Goal: Information Seeking & Learning: Learn about a topic

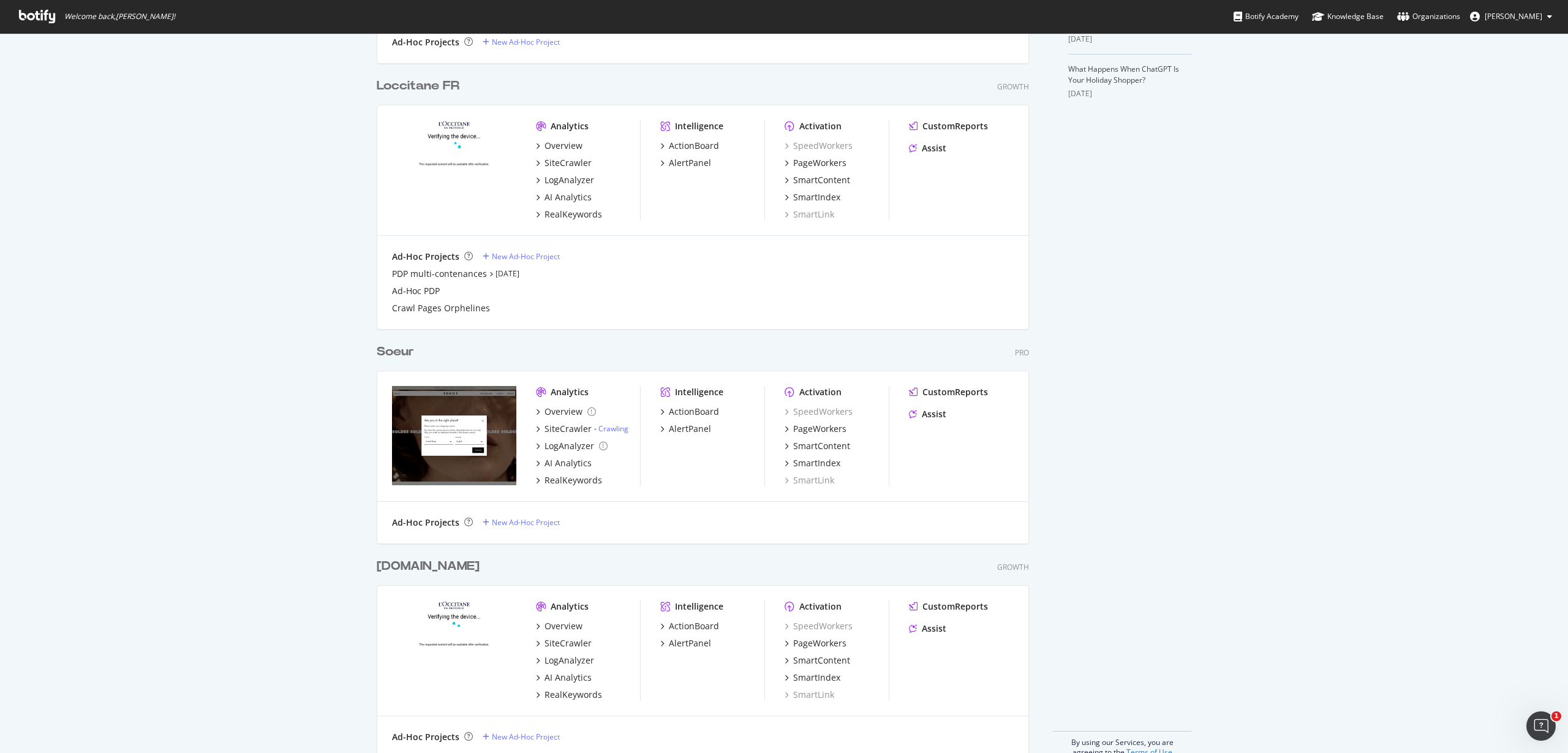
scroll to position [467, 0]
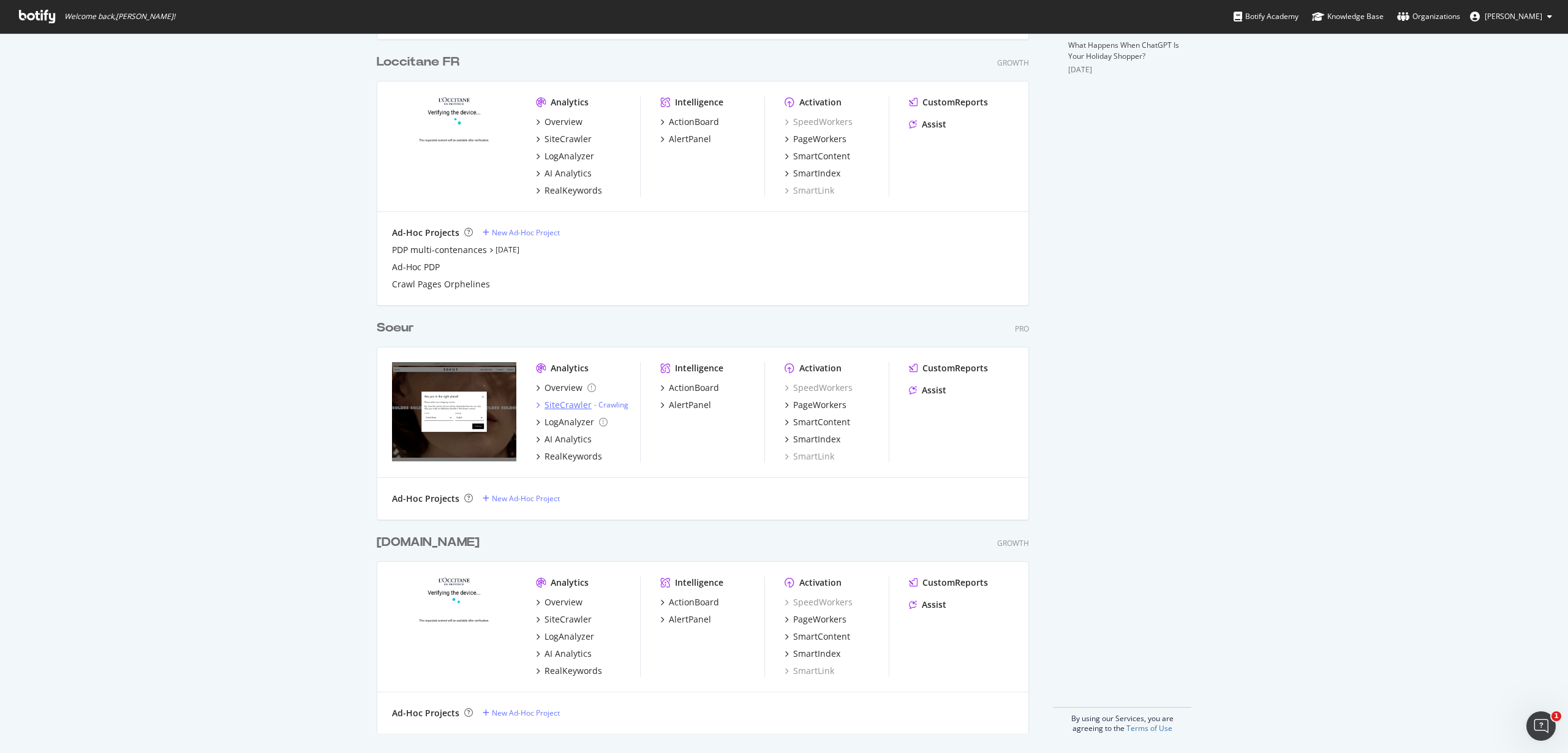
click at [556, 406] on div "SiteCrawler" at bounding box center [568, 405] width 47 height 12
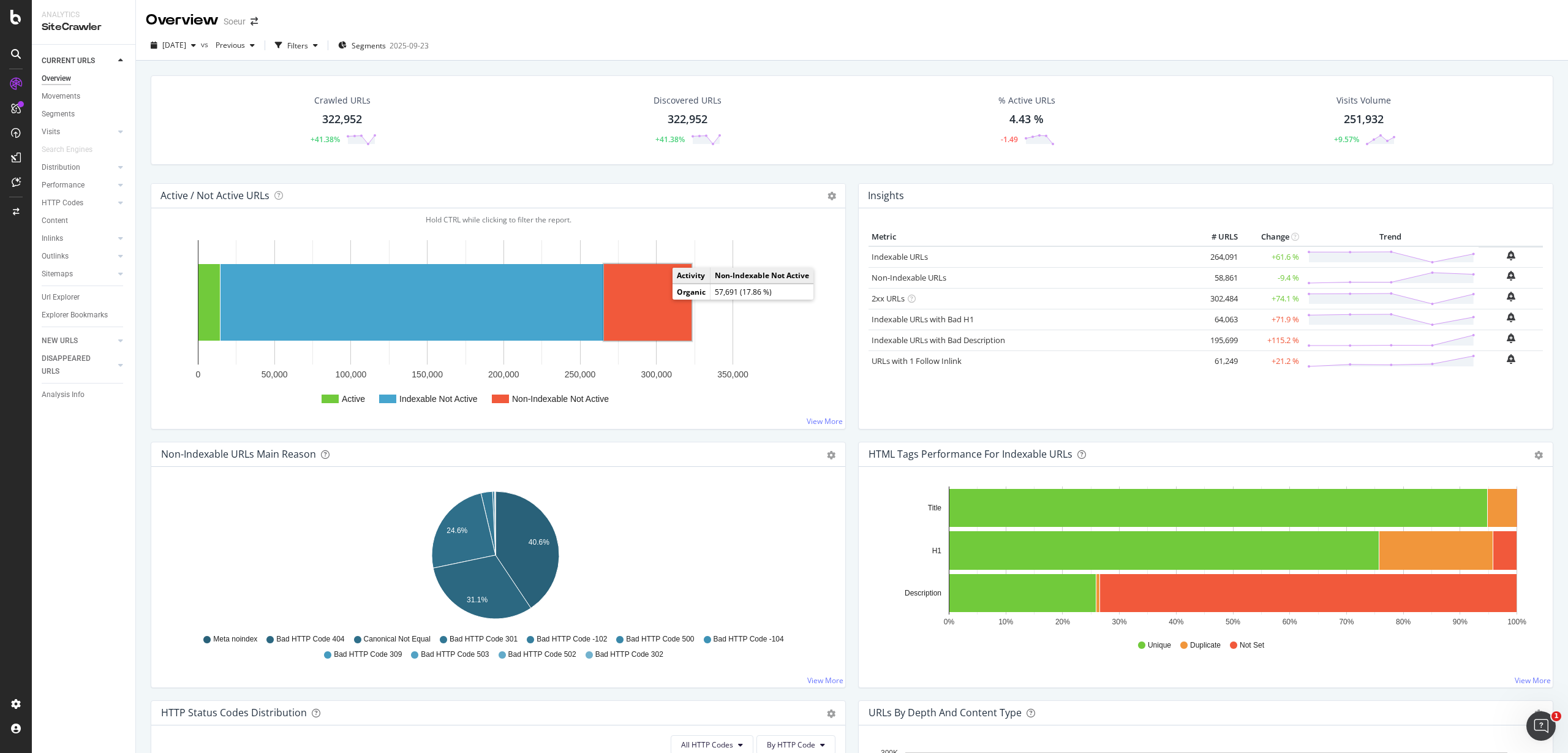
click at [653, 298] on rect "A chart." at bounding box center [648, 302] width 88 height 76
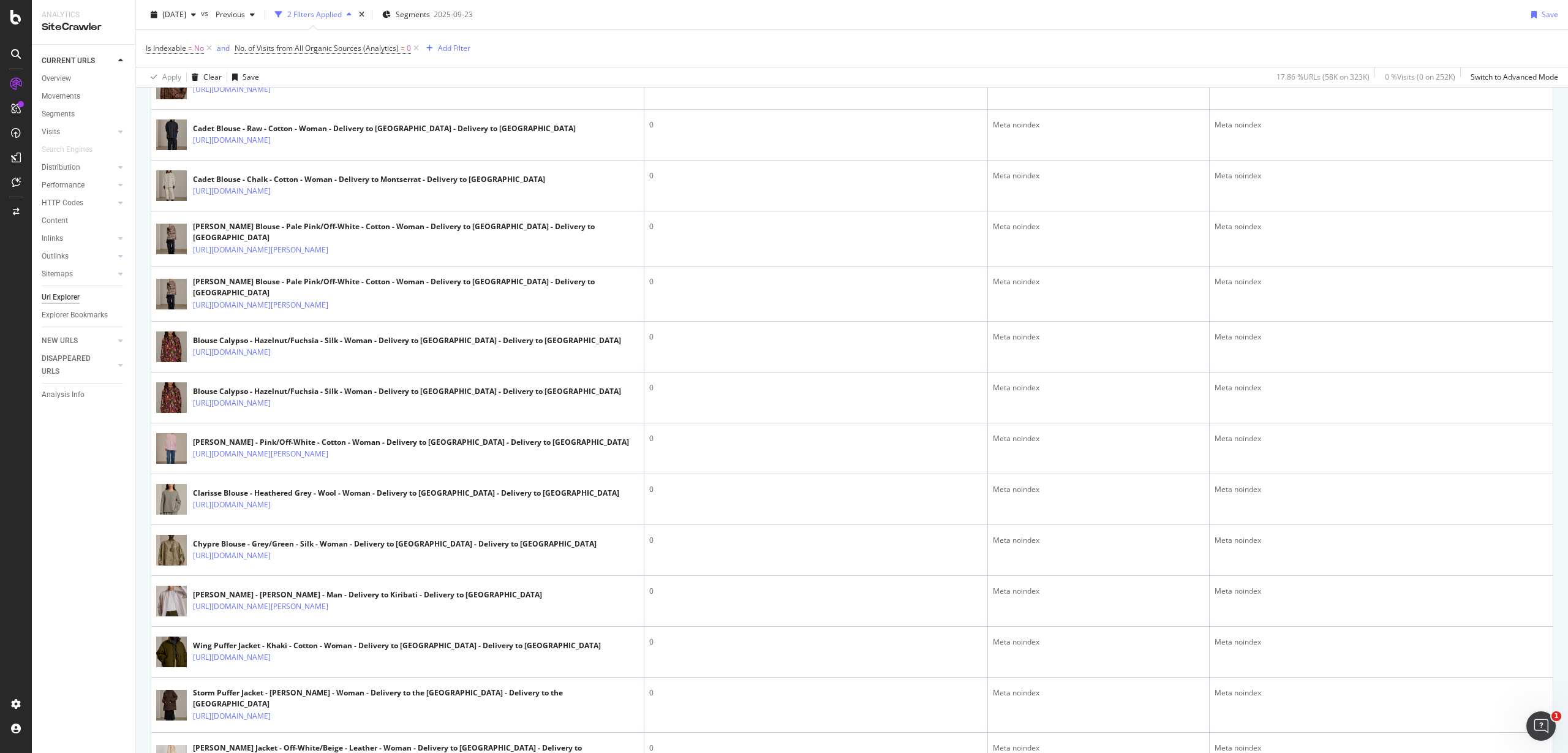
scroll to position [2247, 0]
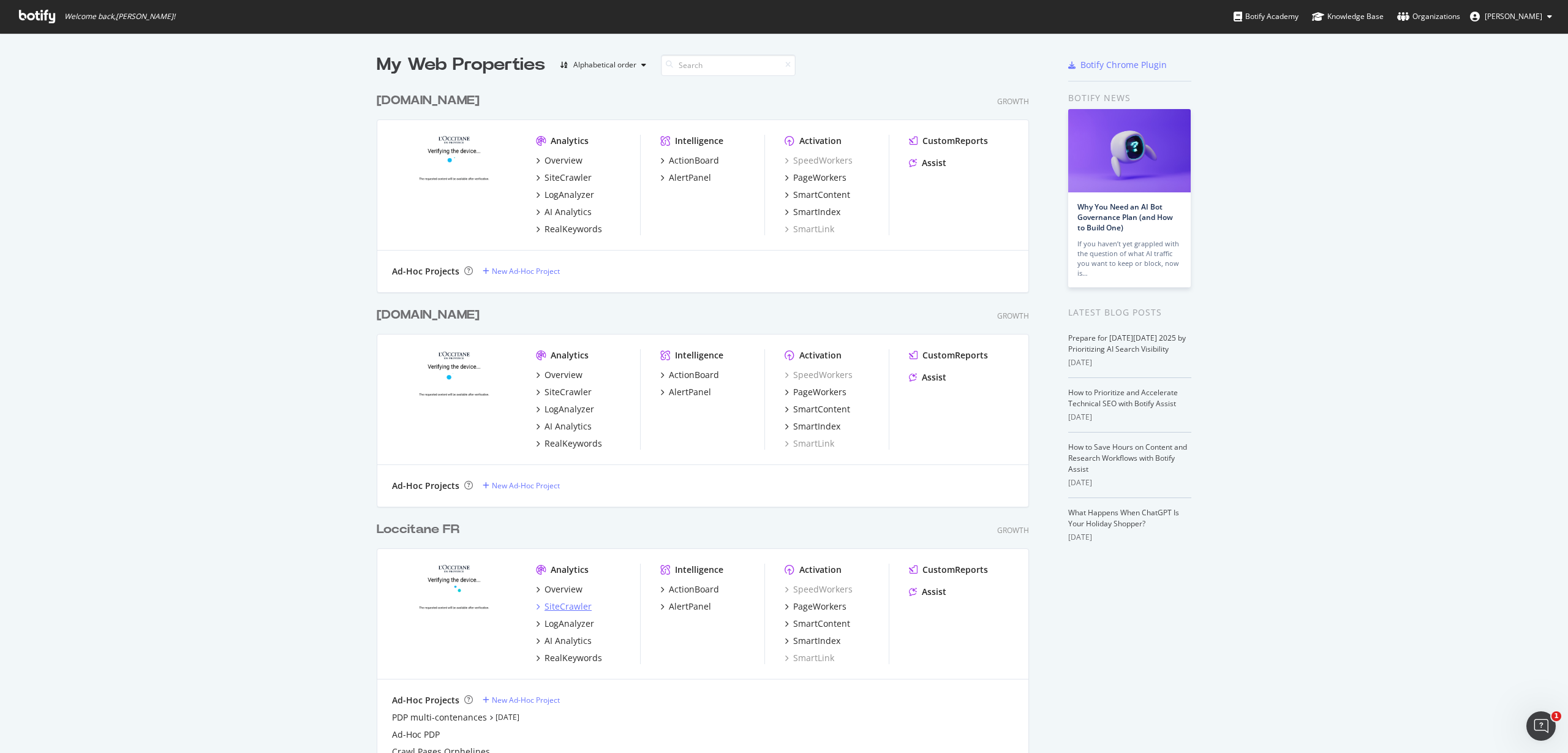
click at [568, 603] on div "SiteCrawler" at bounding box center [568, 606] width 47 height 12
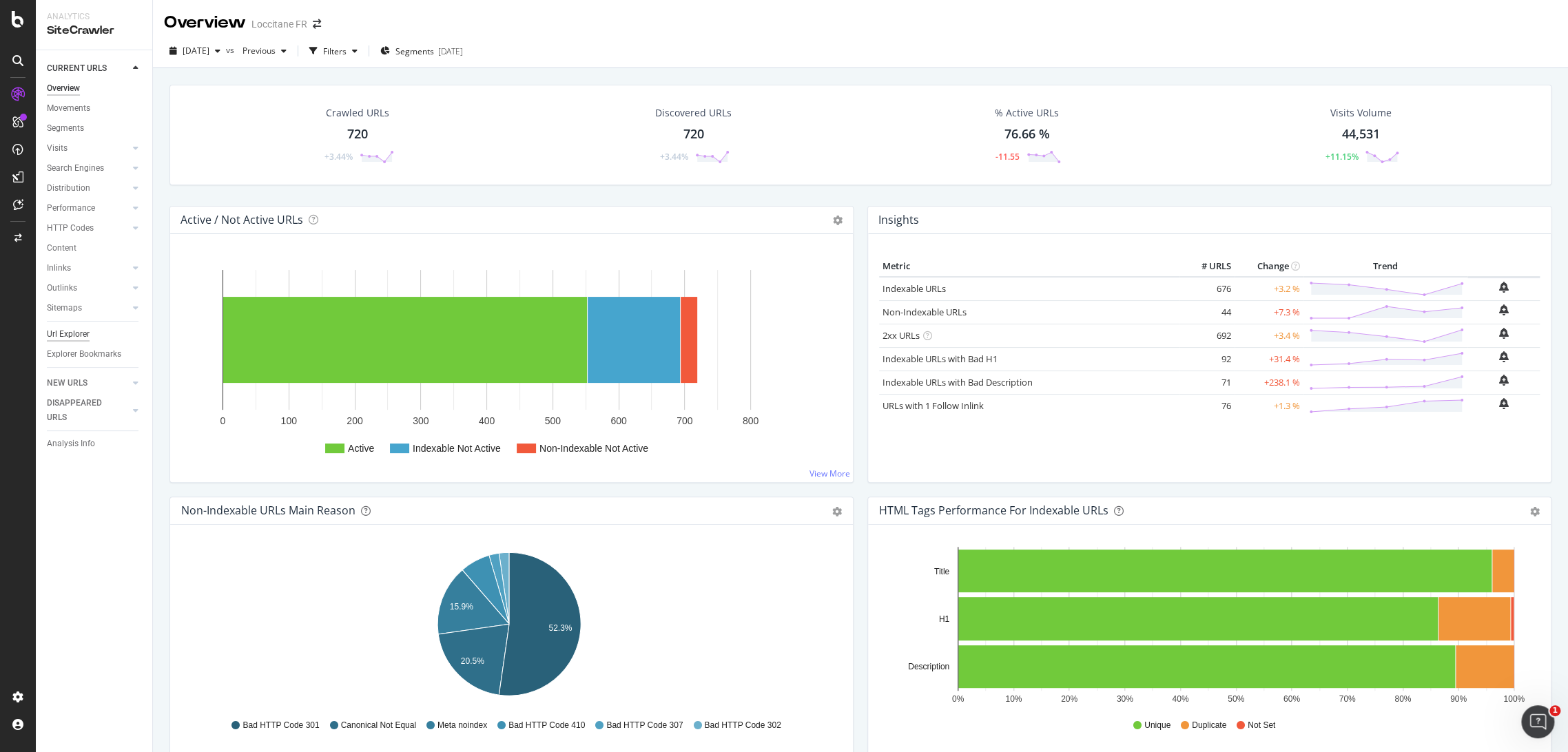
click at [69, 336] on div "Url Explorer" at bounding box center [68, 334] width 43 height 14
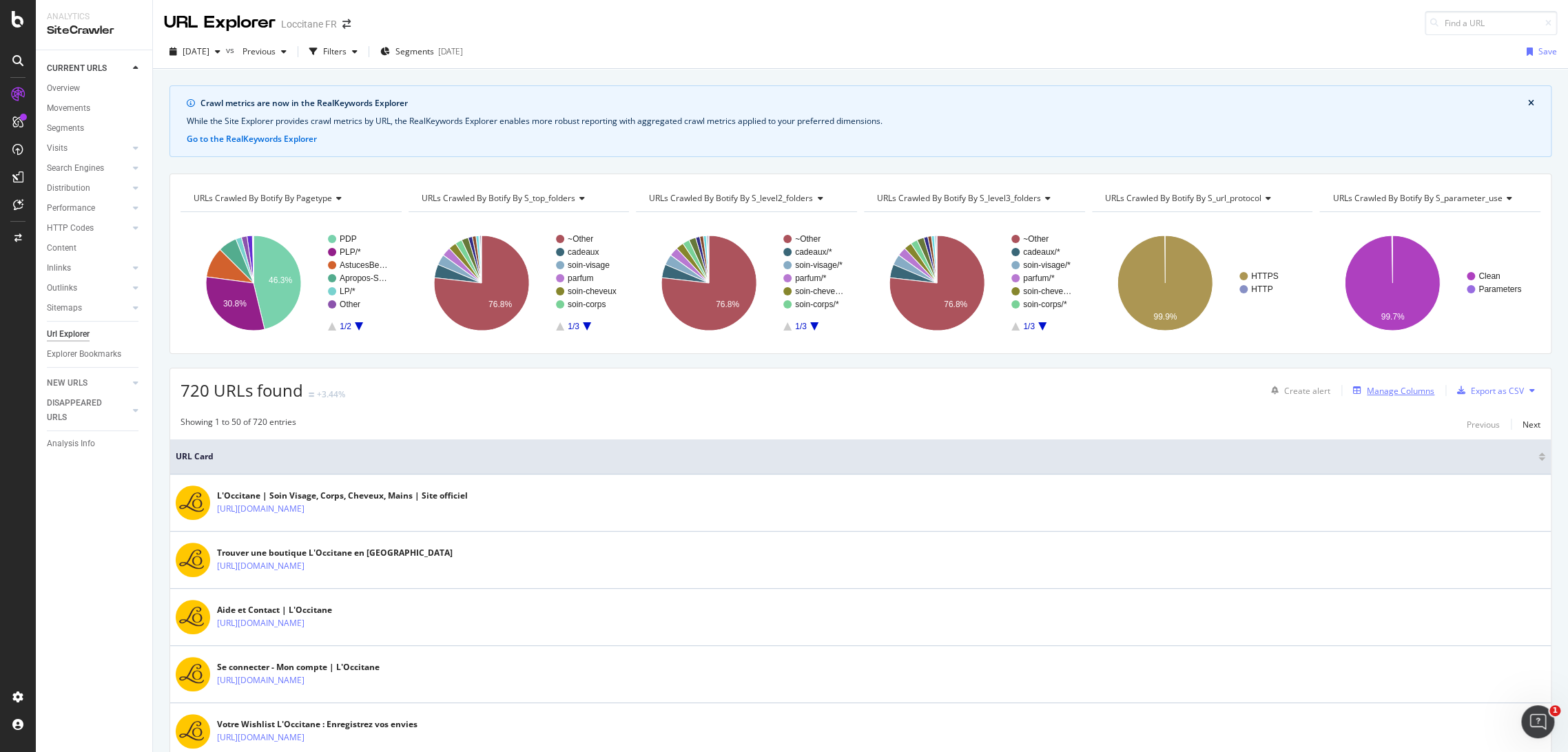
click at [1370, 387] on div "Manage Columns" at bounding box center [1401, 391] width 68 height 12
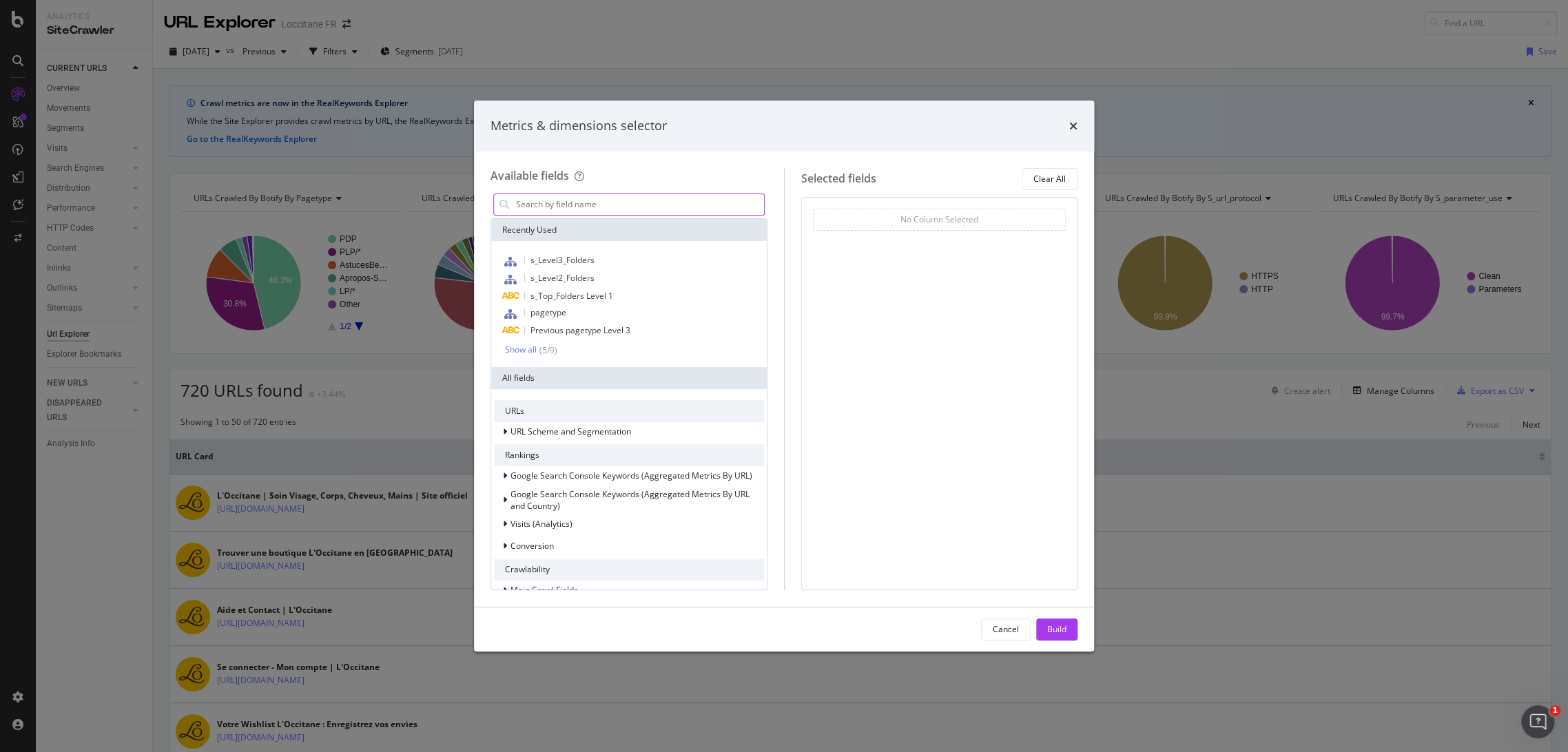
click at [678, 206] on input "modal" at bounding box center [639, 204] width 250 height 20
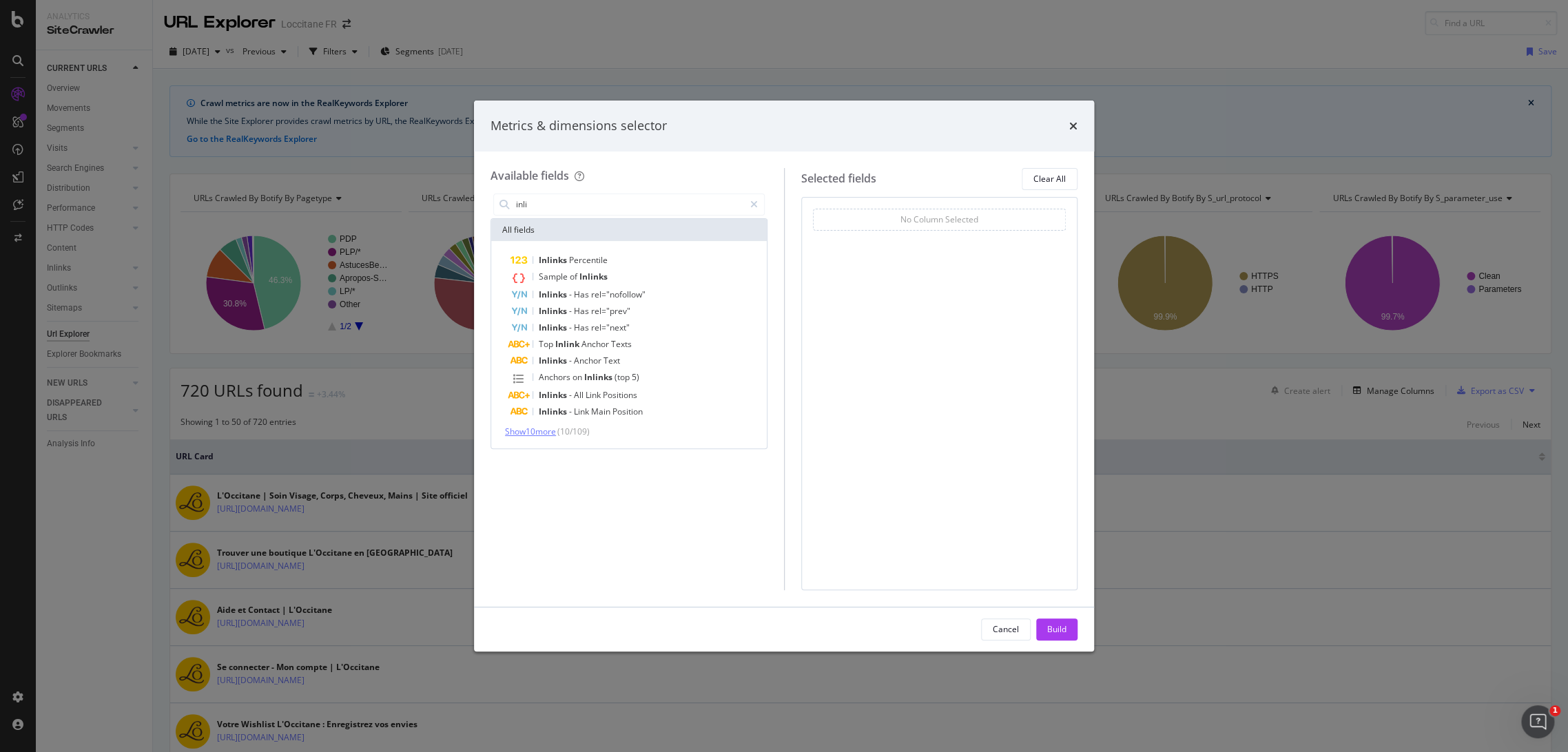
type input "inli"
click at [534, 433] on span "Show 10 more" at bounding box center [531, 432] width 51 height 12
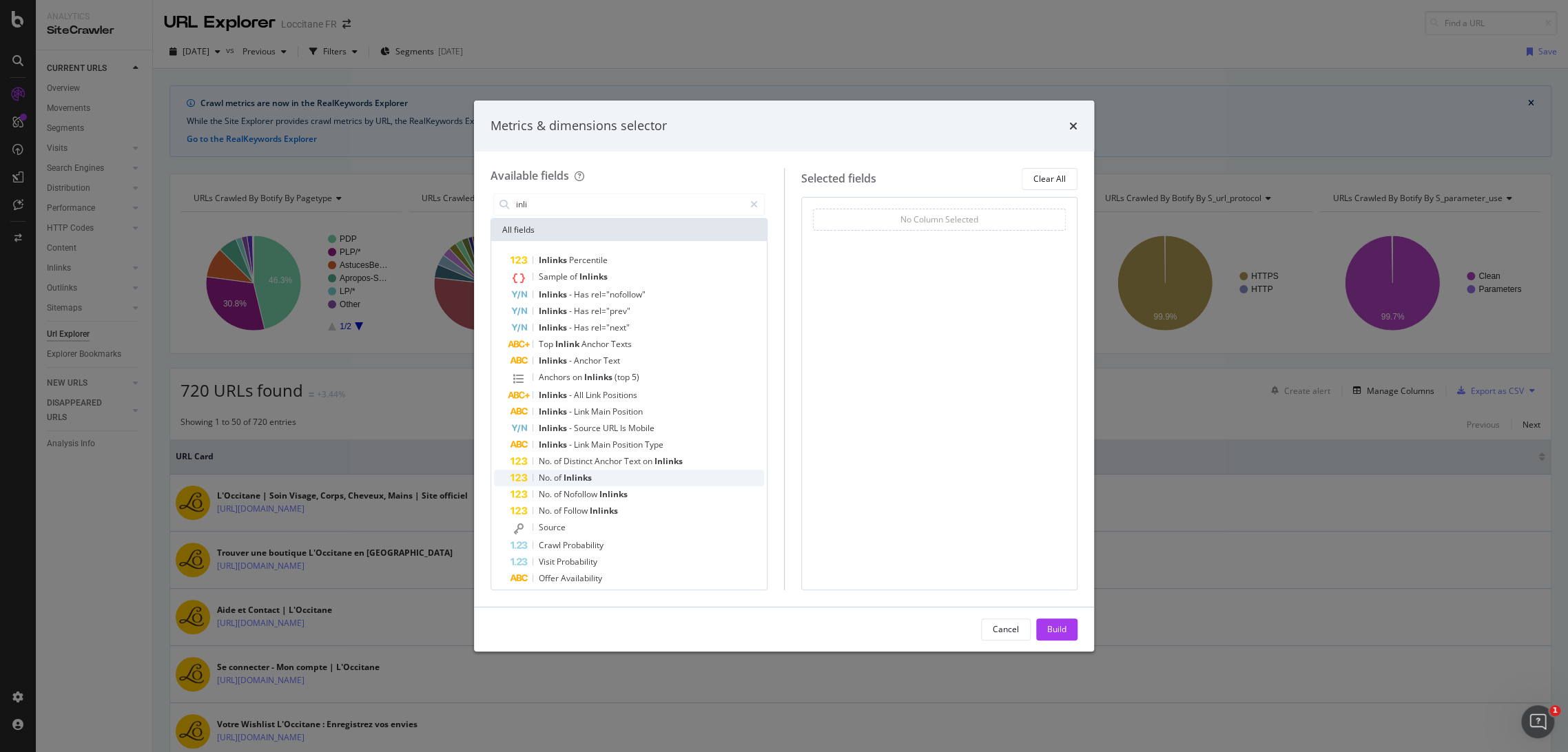
click at [602, 475] on div "No. of Inlinks" at bounding box center [637, 478] width 253 height 17
click at [1048, 634] on div "Build" at bounding box center [1057, 629] width 20 height 12
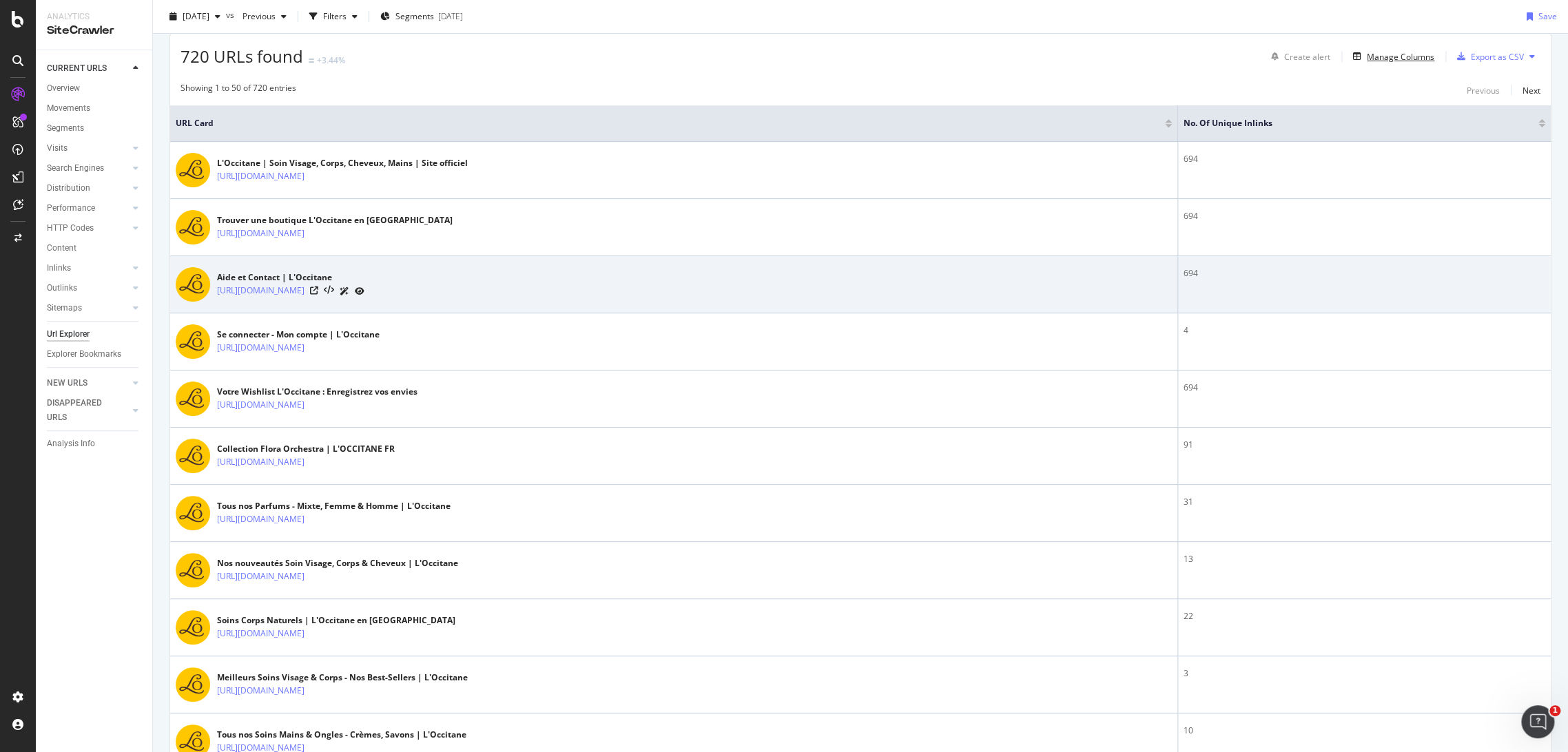
scroll to position [306, 0]
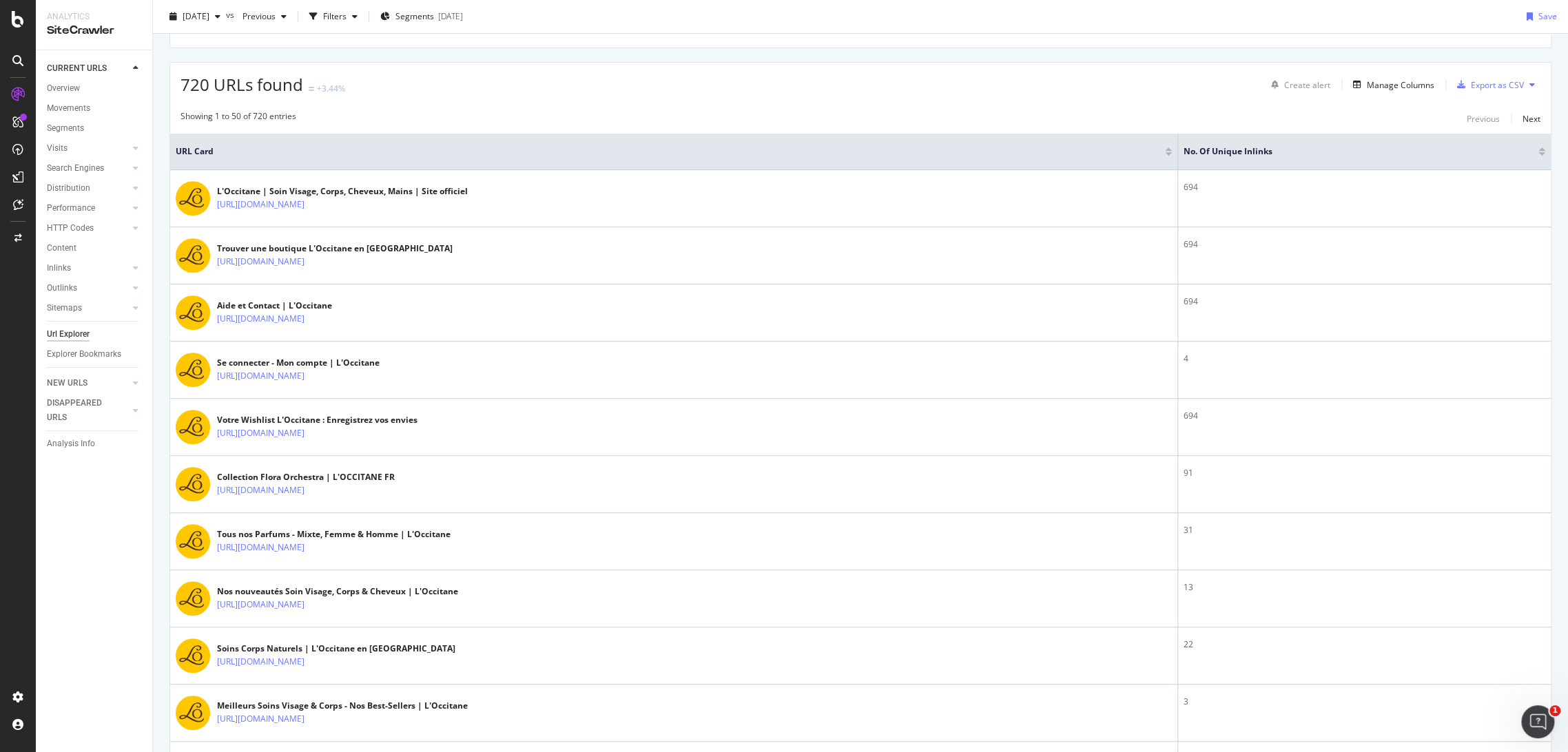
click at [1538, 152] on div at bounding box center [1541, 154] width 7 height 4
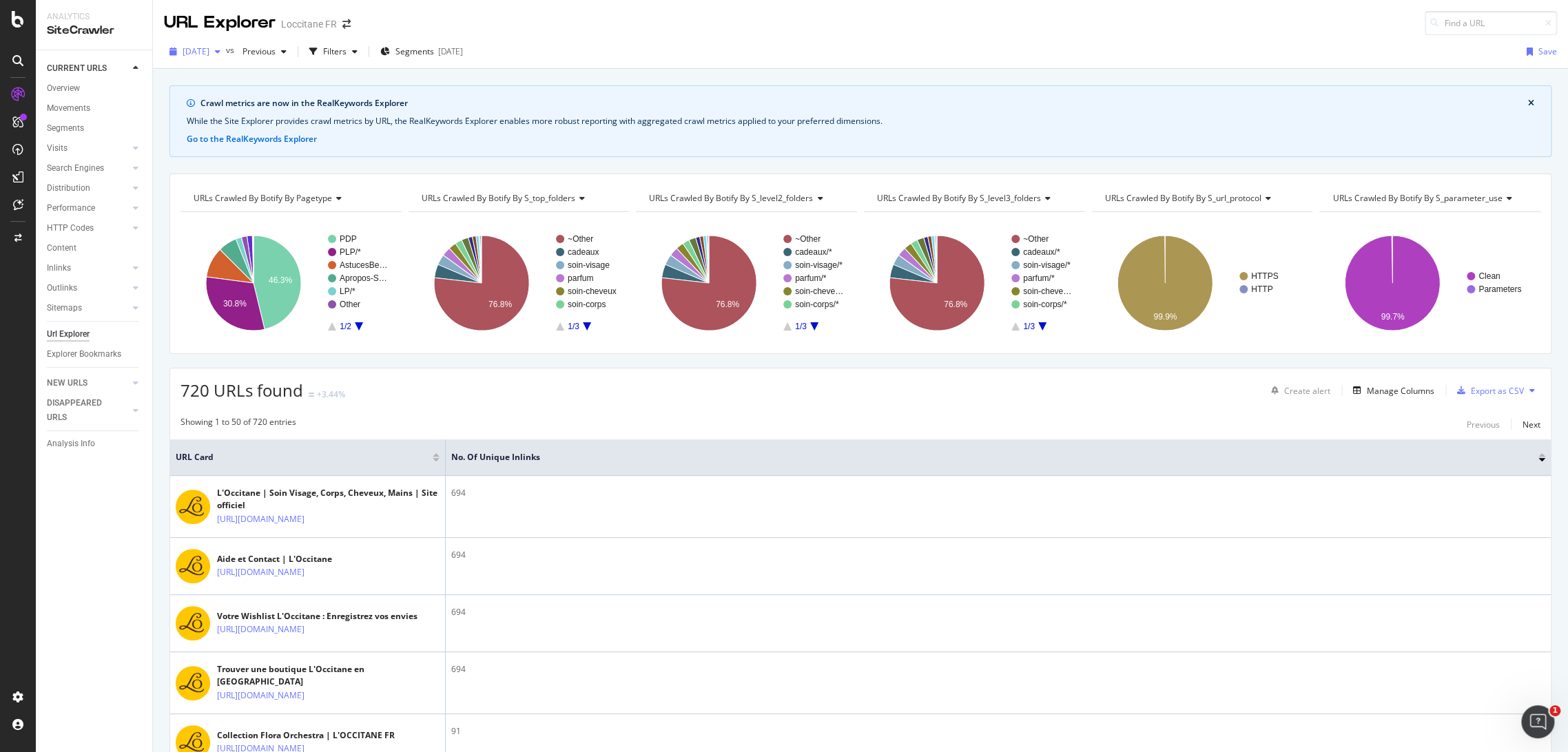
click at [198, 48] on span "[DATE]" at bounding box center [196, 51] width 27 height 12
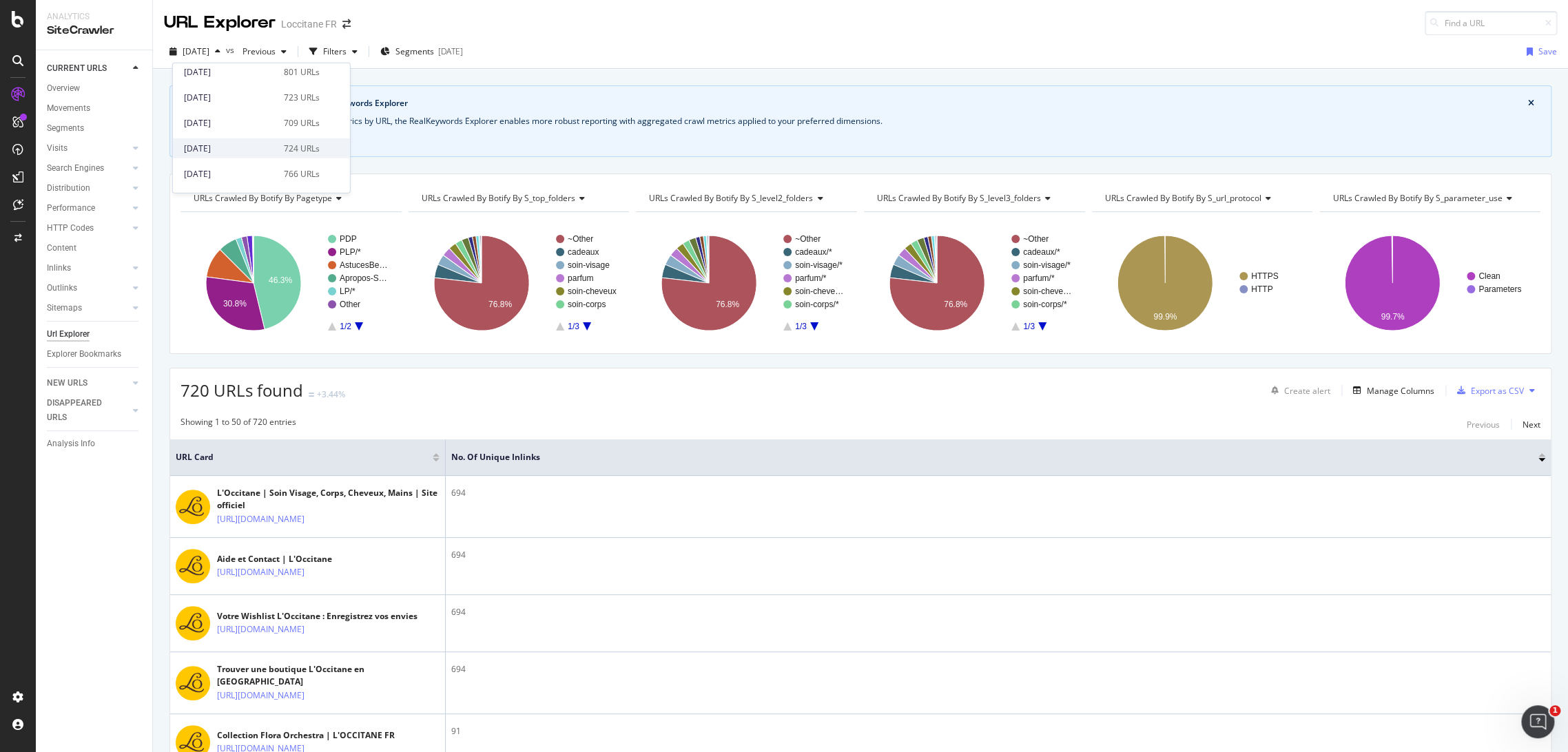
click at [263, 145] on div "[DATE] 724 URLs" at bounding box center [252, 148] width 136 height 12
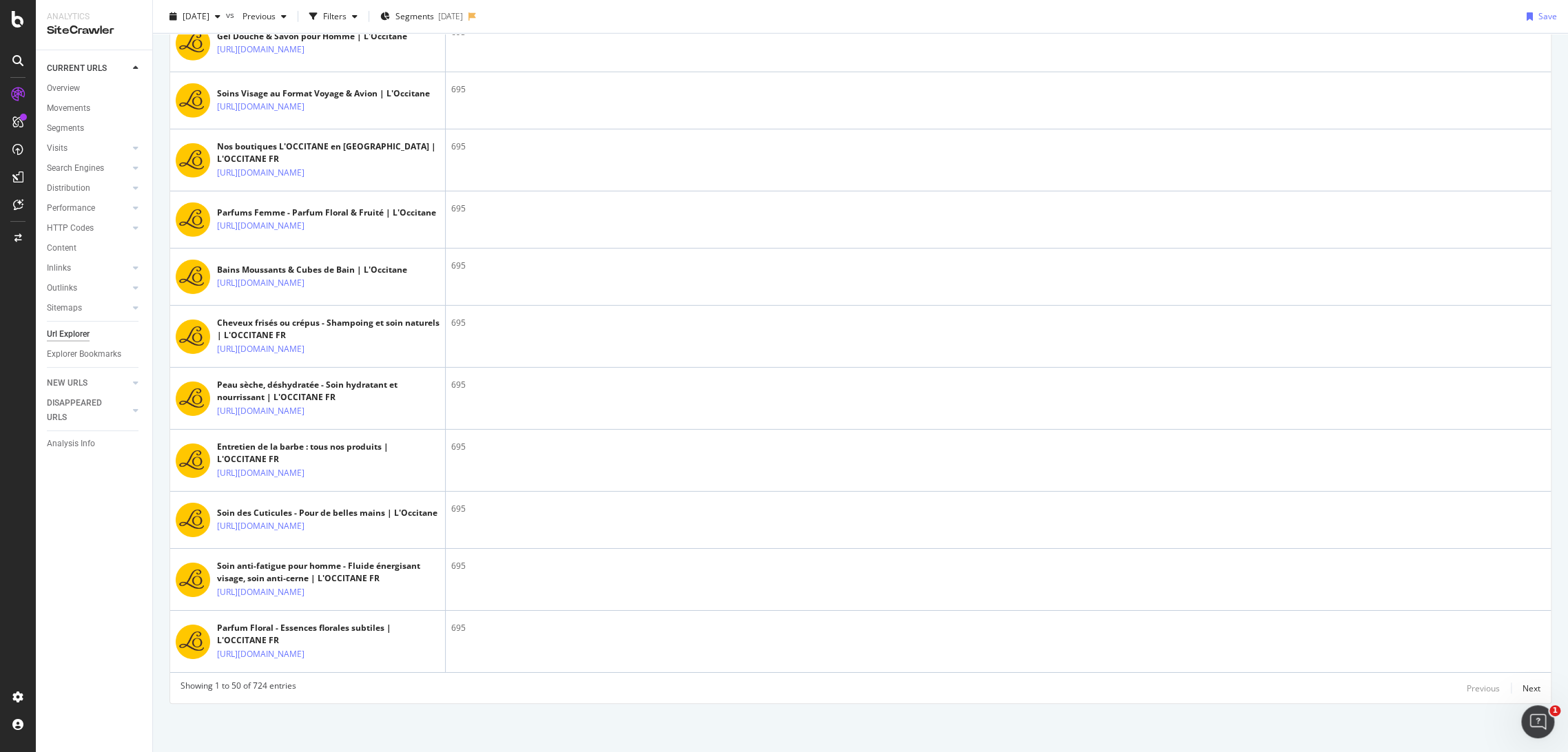
scroll to position [3327, 0]
click at [1527, 691] on div "Next" at bounding box center [1531, 689] width 18 height 12
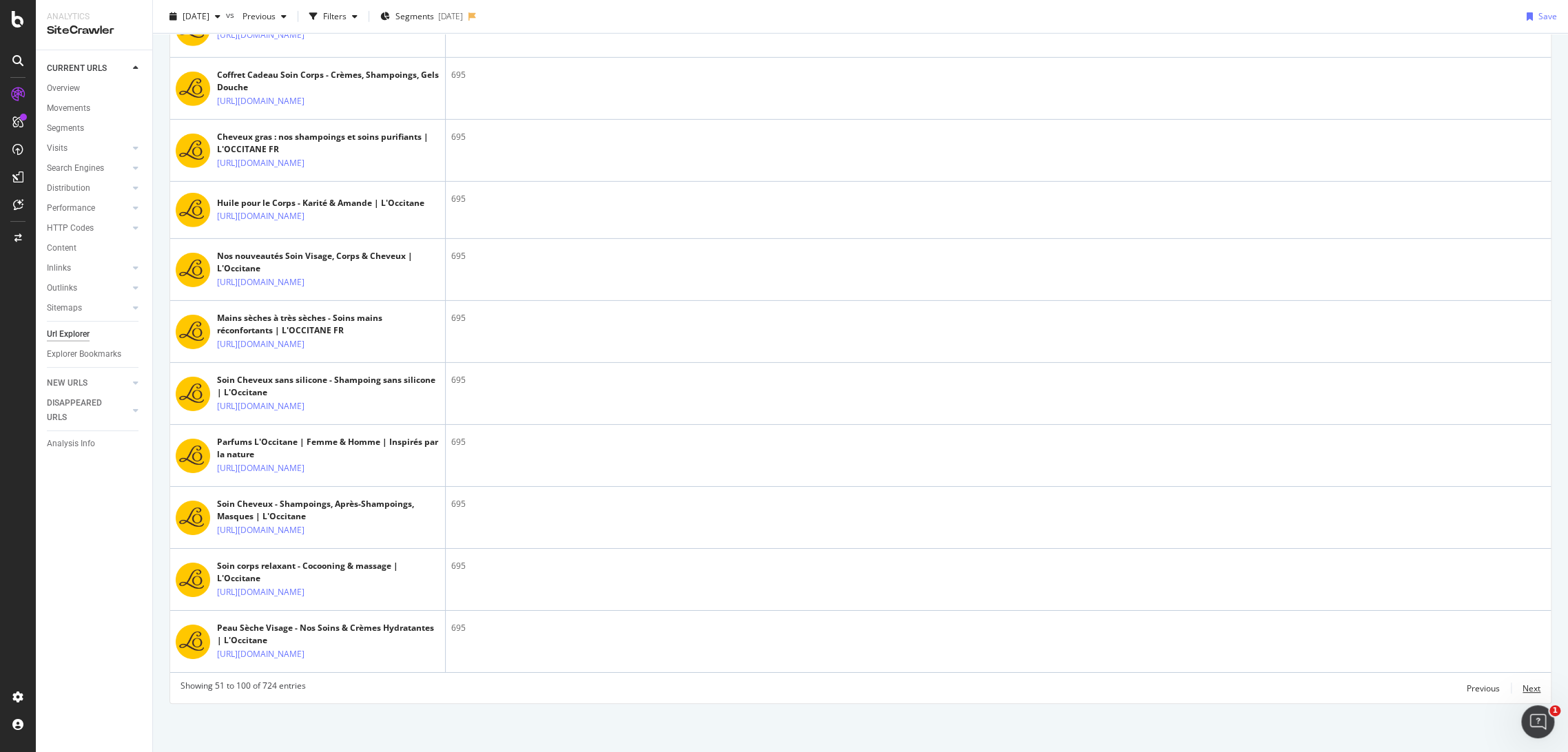
scroll to position [3358, 0]
click at [1522, 692] on div "Next" at bounding box center [1531, 689] width 18 height 12
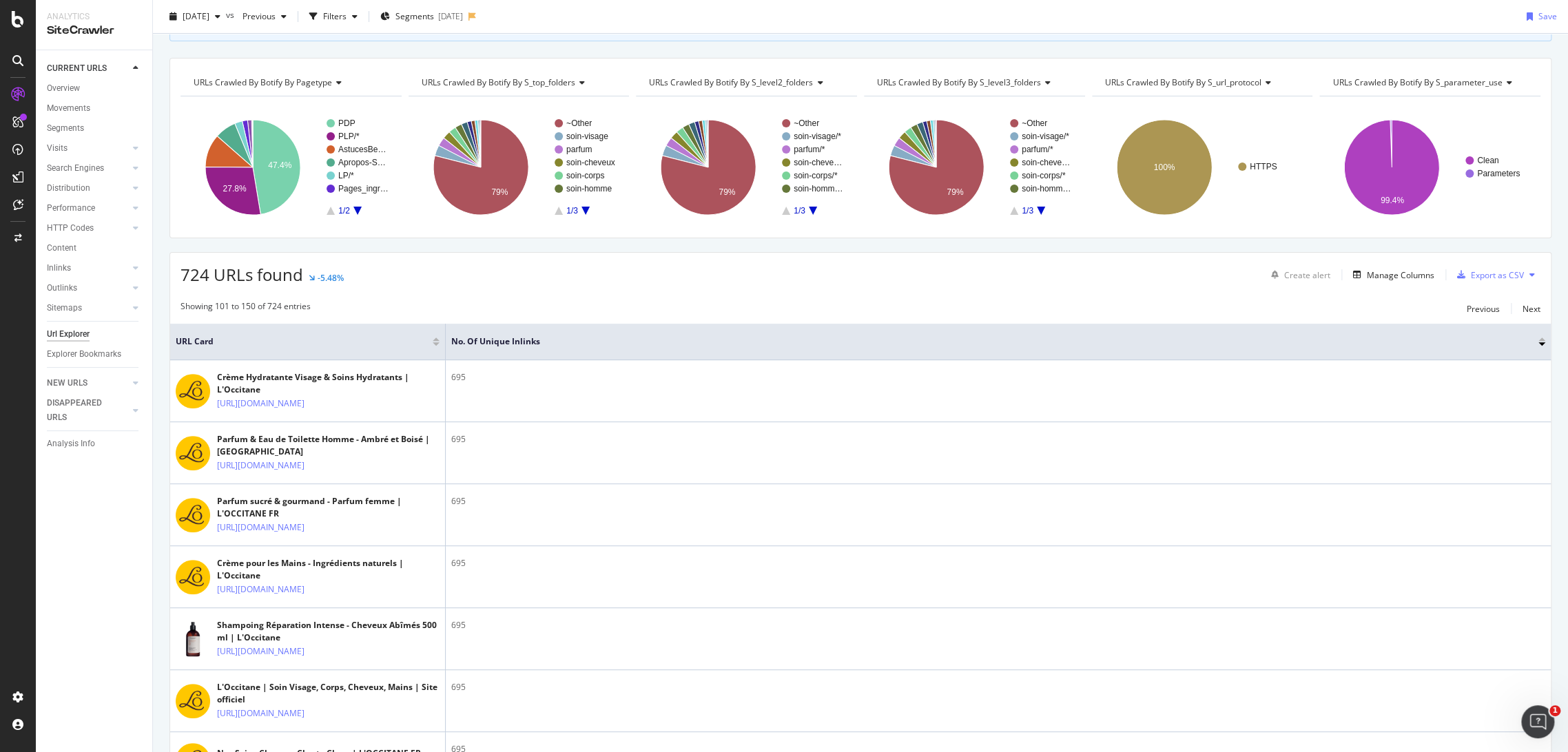
scroll to position [0, 0]
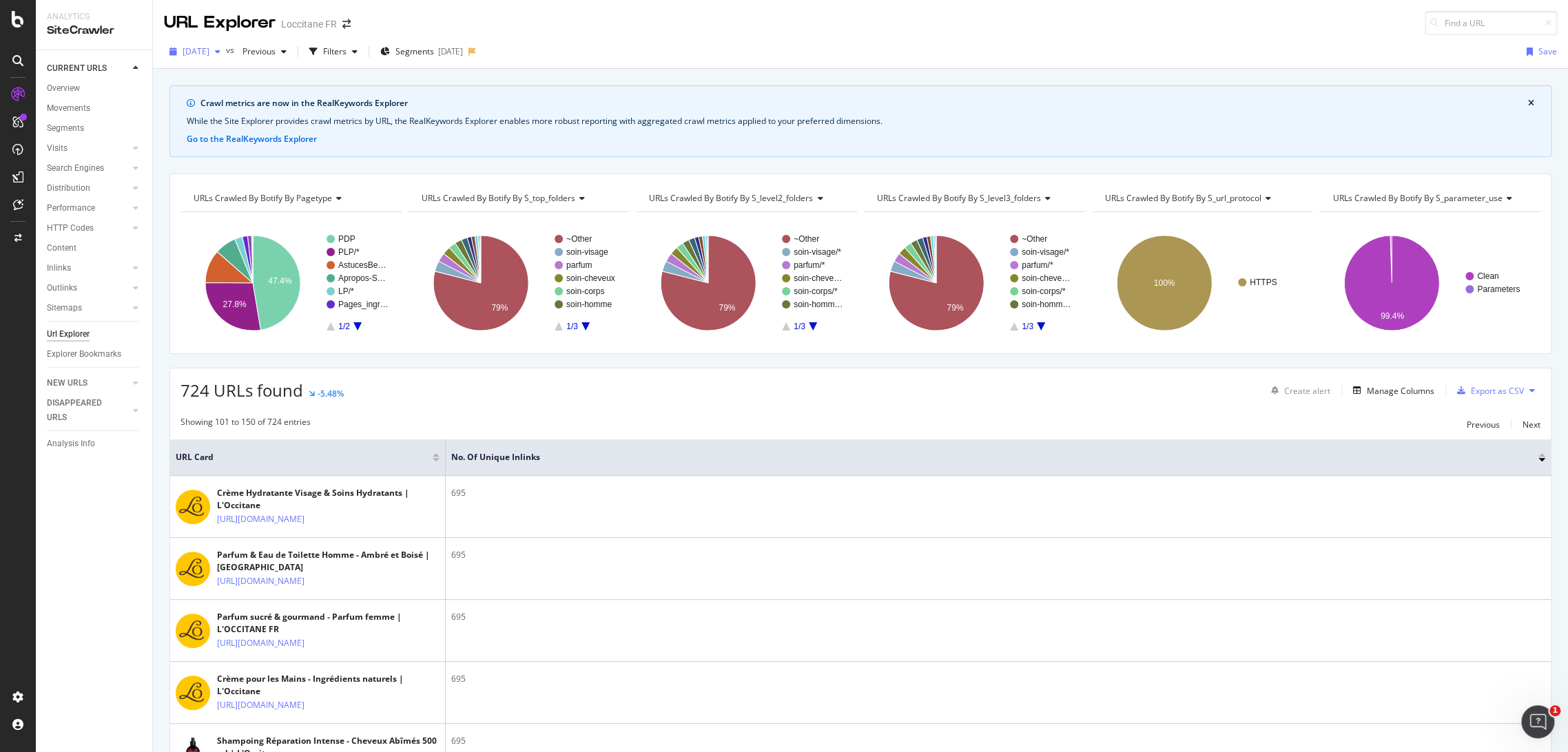
click at [210, 52] on span "[DATE]" at bounding box center [196, 51] width 27 height 12
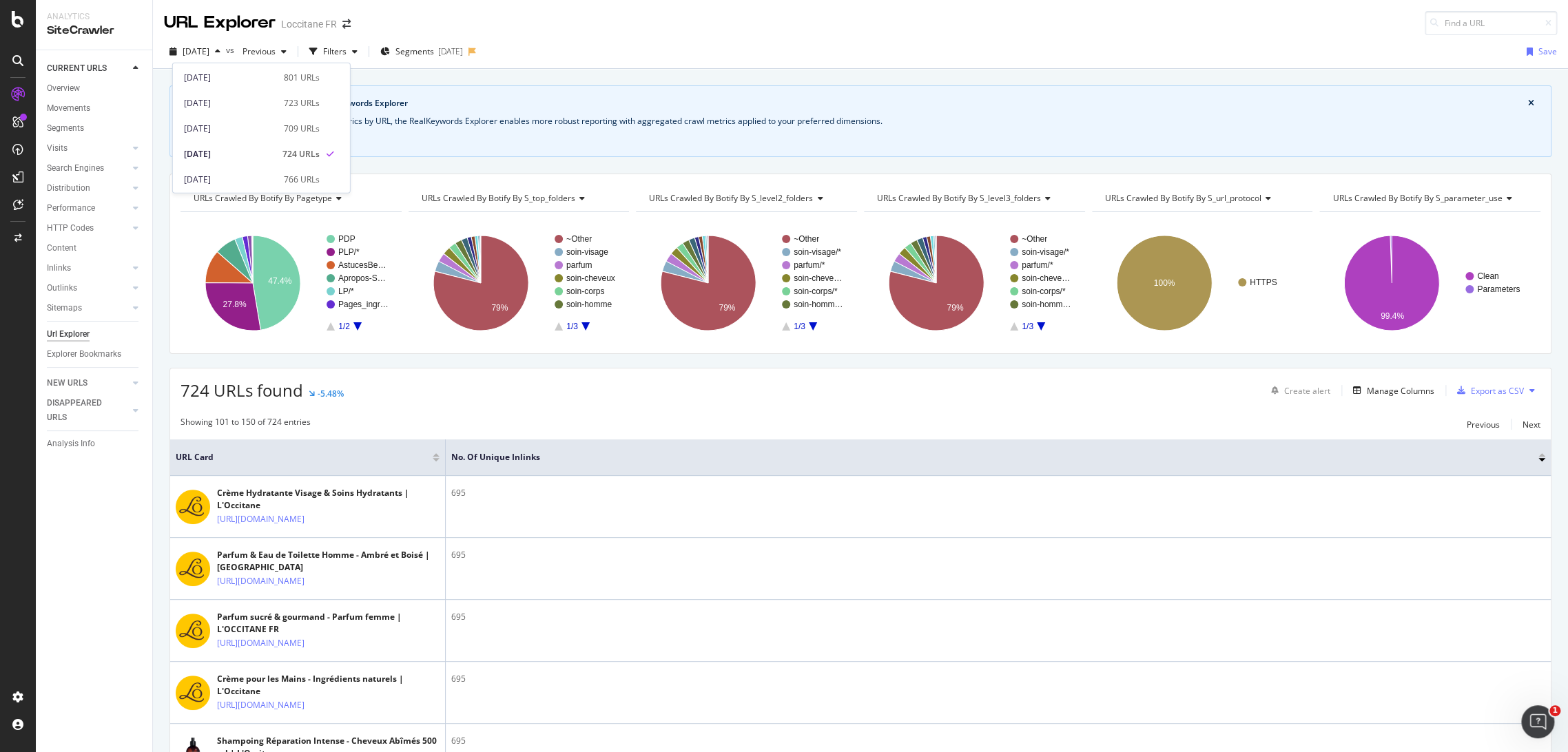
scroll to position [195, 0]
click at [323, 112] on span at bounding box center [331, 106] width 17 height 17
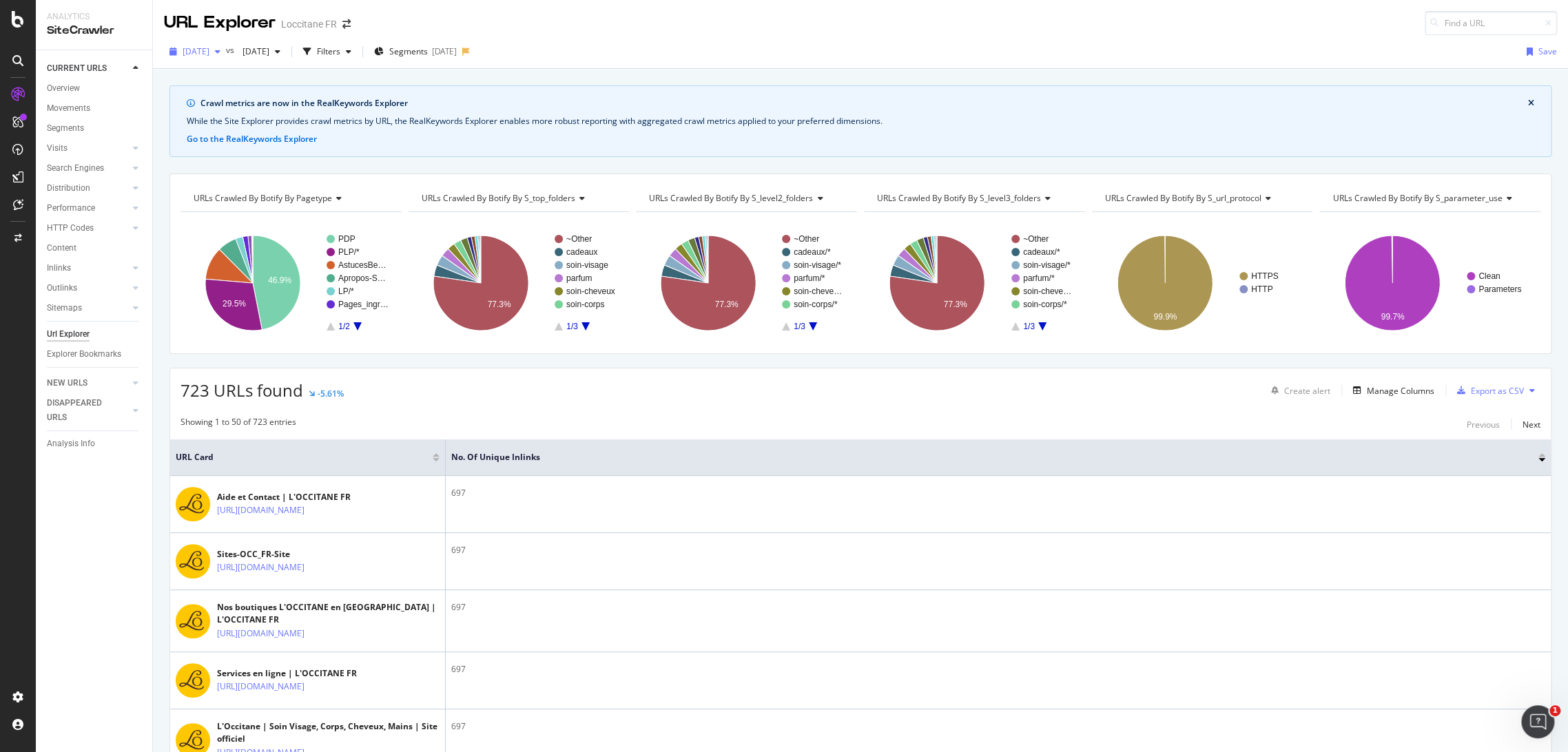
click at [210, 53] on span "[DATE]" at bounding box center [196, 51] width 27 height 12
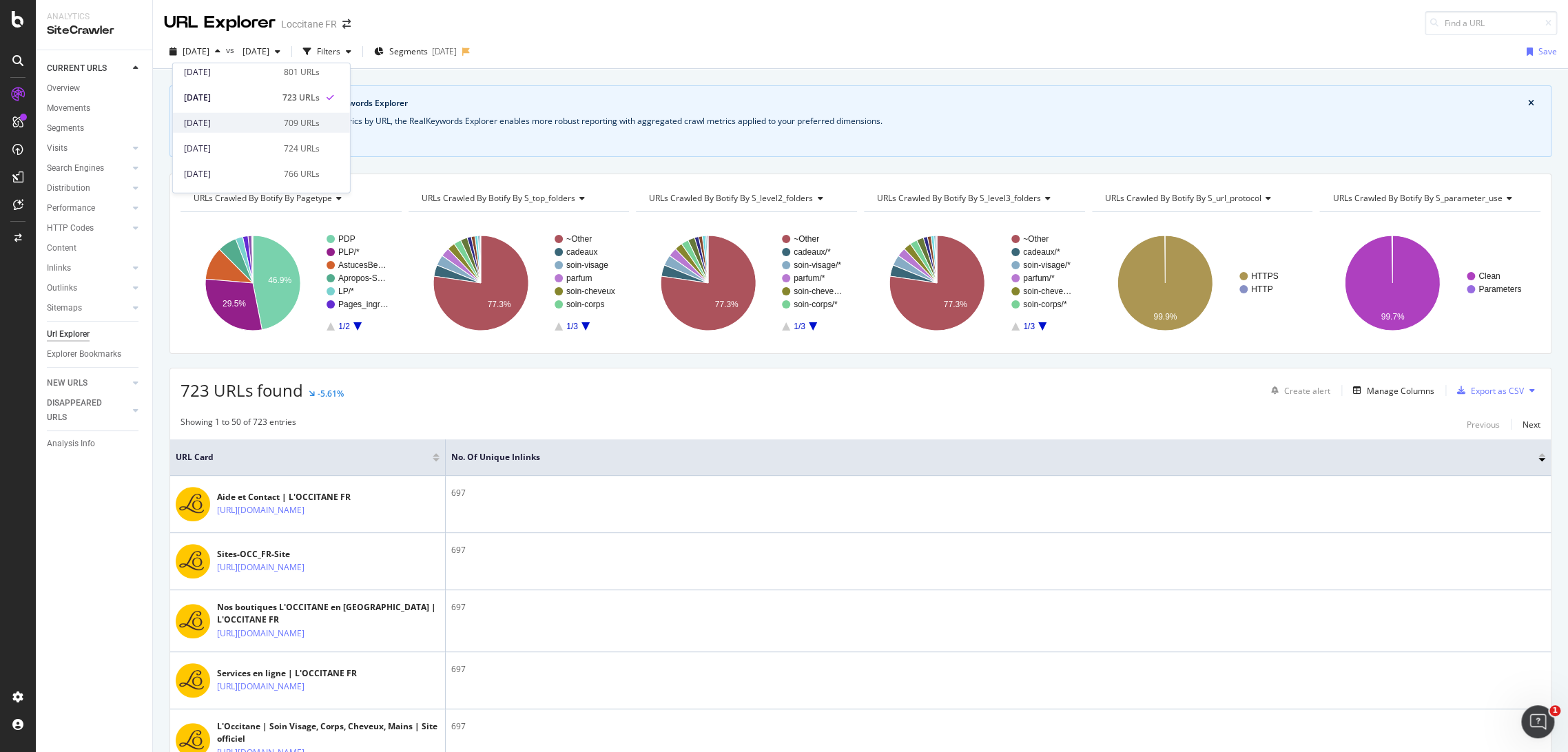
click at [252, 130] on div "[DATE] 709 URLs" at bounding box center [261, 123] width 177 height 20
